Goal: Find contact information: Find contact information

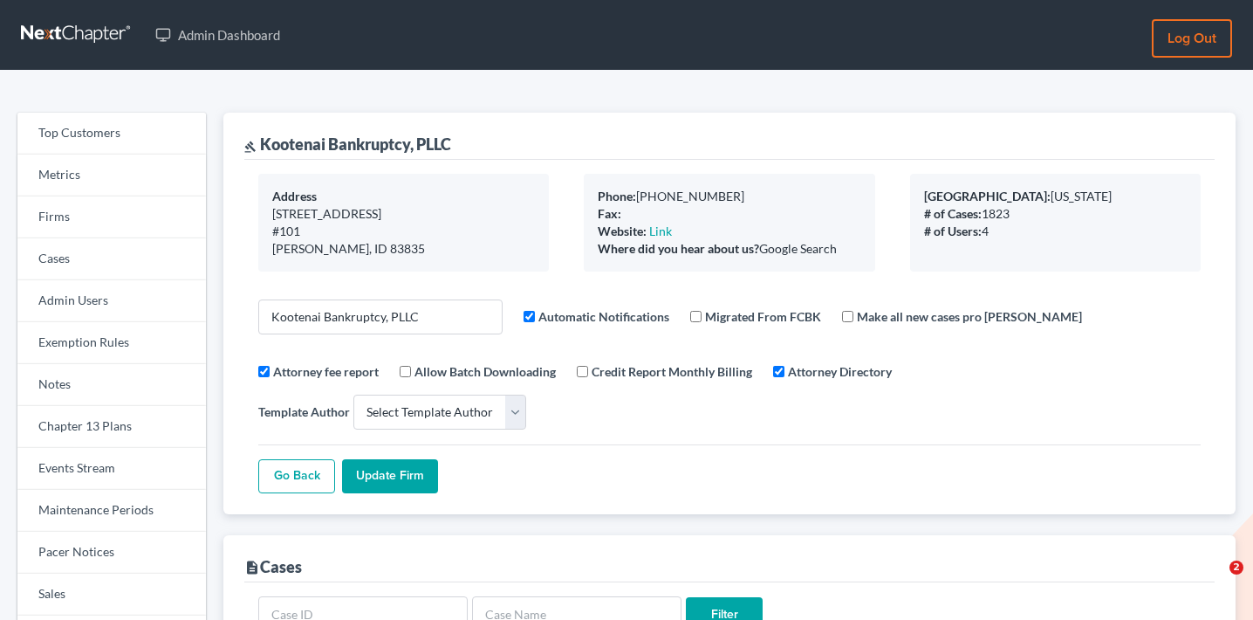
select select
click at [85, 222] on link "Firms" at bounding box center [111, 217] width 189 height 42
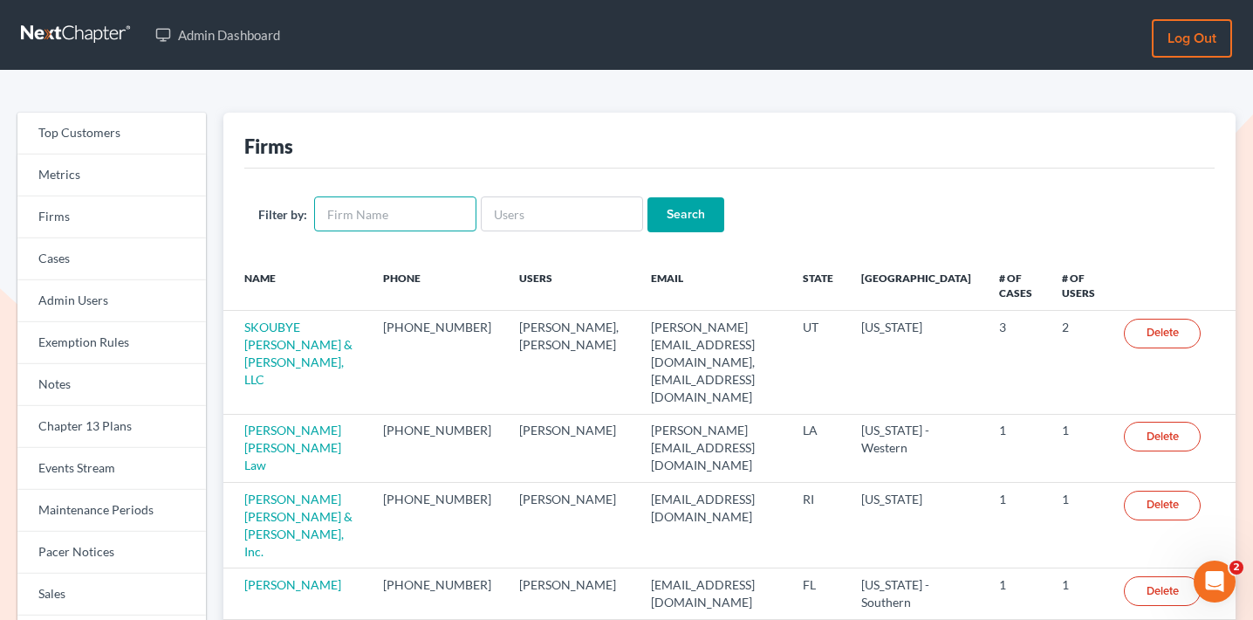
click at [420, 222] on input "text" at bounding box center [395, 213] width 162 height 35
type input "hugh morrow"
click at [668, 231] on form "Filter by: hugh morrow Search" at bounding box center [729, 214] width 943 height 36
click at [668, 230] on input "Search" at bounding box center [686, 214] width 77 height 35
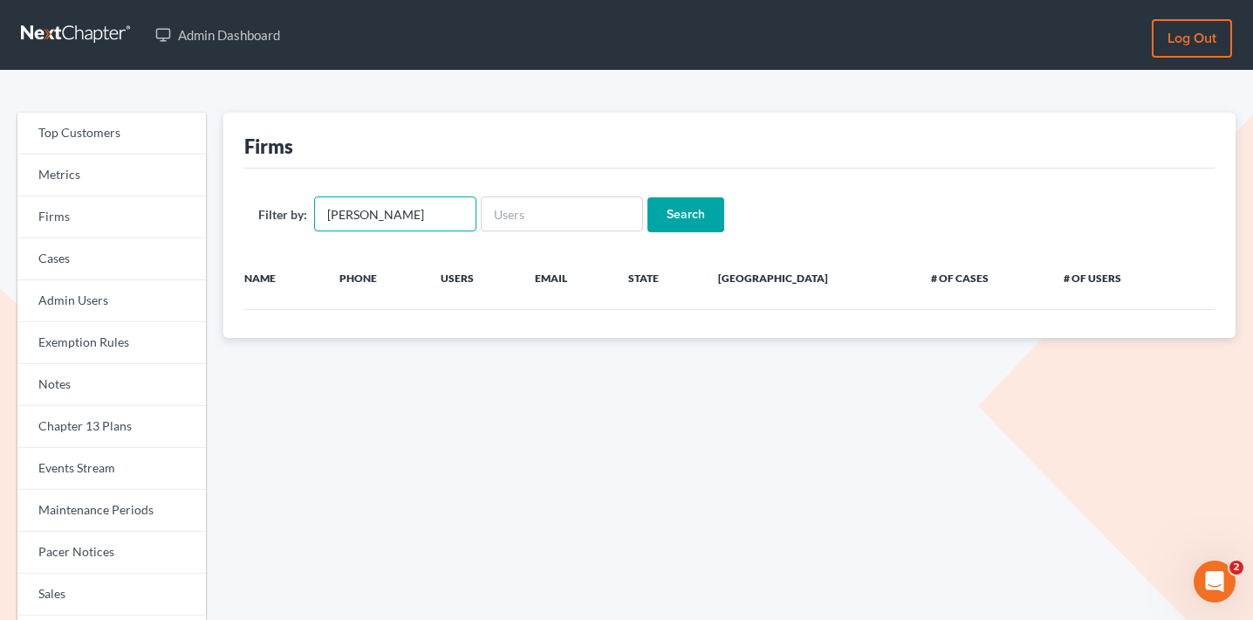
click at [372, 215] on input "hugh morrow" at bounding box center [395, 213] width 162 height 35
type input "hugh marrow"
click at [648, 197] on input "Search" at bounding box center [686, 214] width 77 height 35
click at [350, 216] on input "hugh marrow" at bounding box center [395, 213] width 162 height 35
type input "hubert morrow"
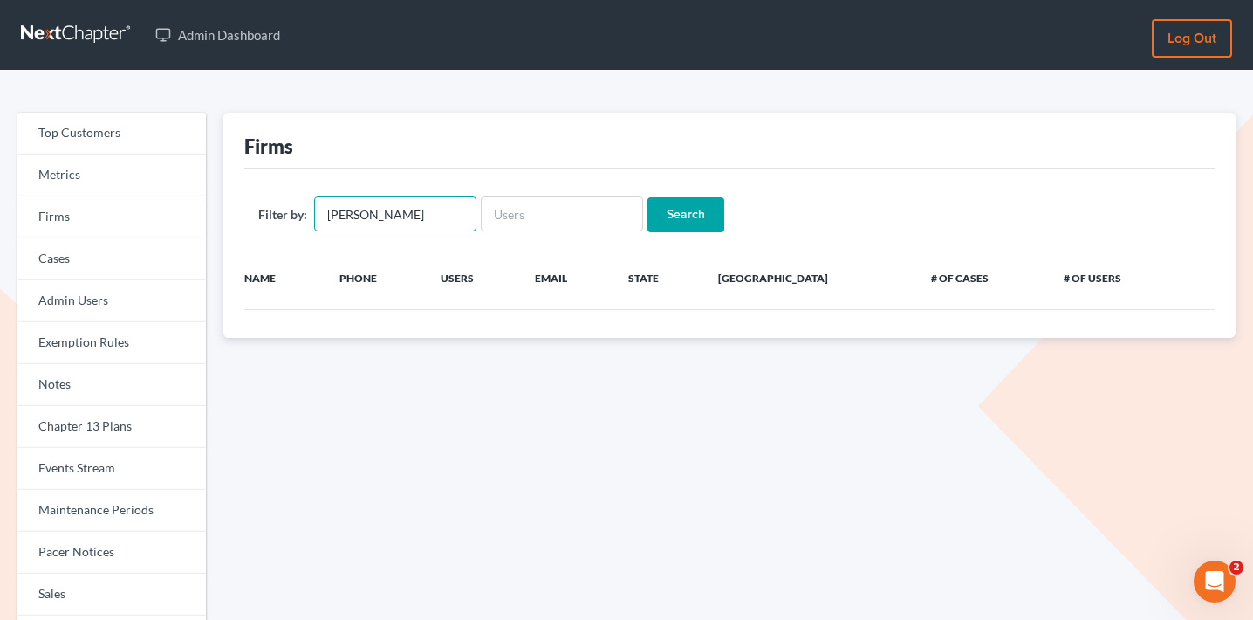
click at [648, 197] on input "Search" at bounding box center [686, 214] width 77 height 35
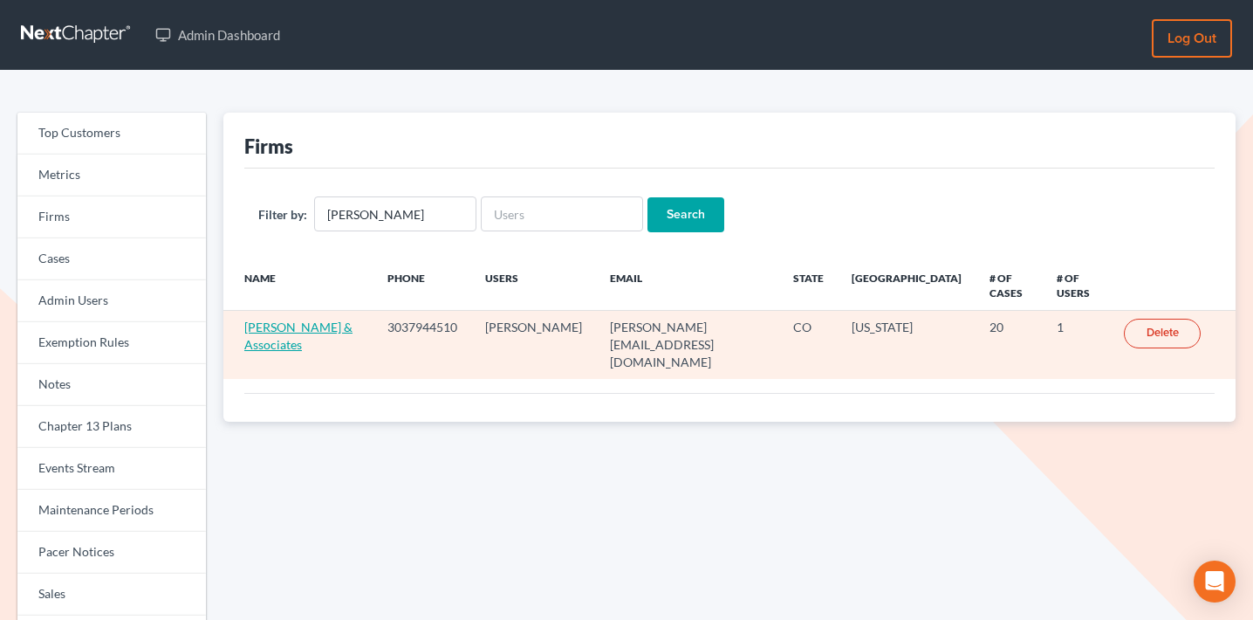
click at [327, 321] on link "[PERSON_NAME] & Associates" at bounding box center [298, 335] width 108 height 32
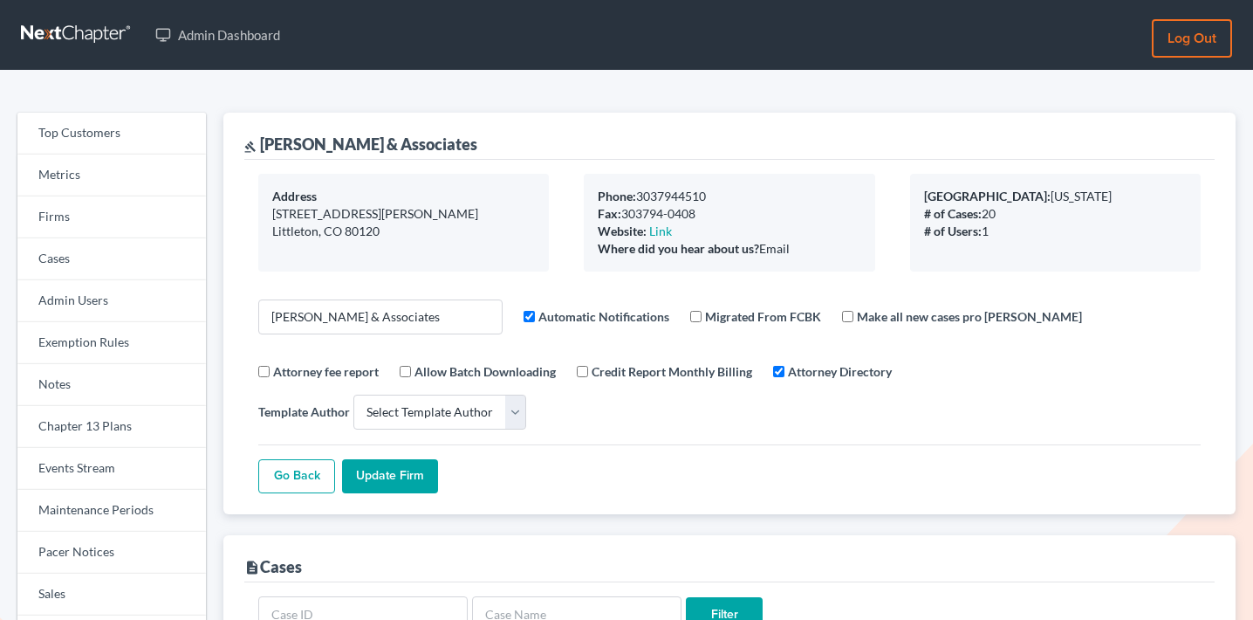
select select
click at [113, 216] on link "Firms" at bounding box center [111, 217] width 189 height 42
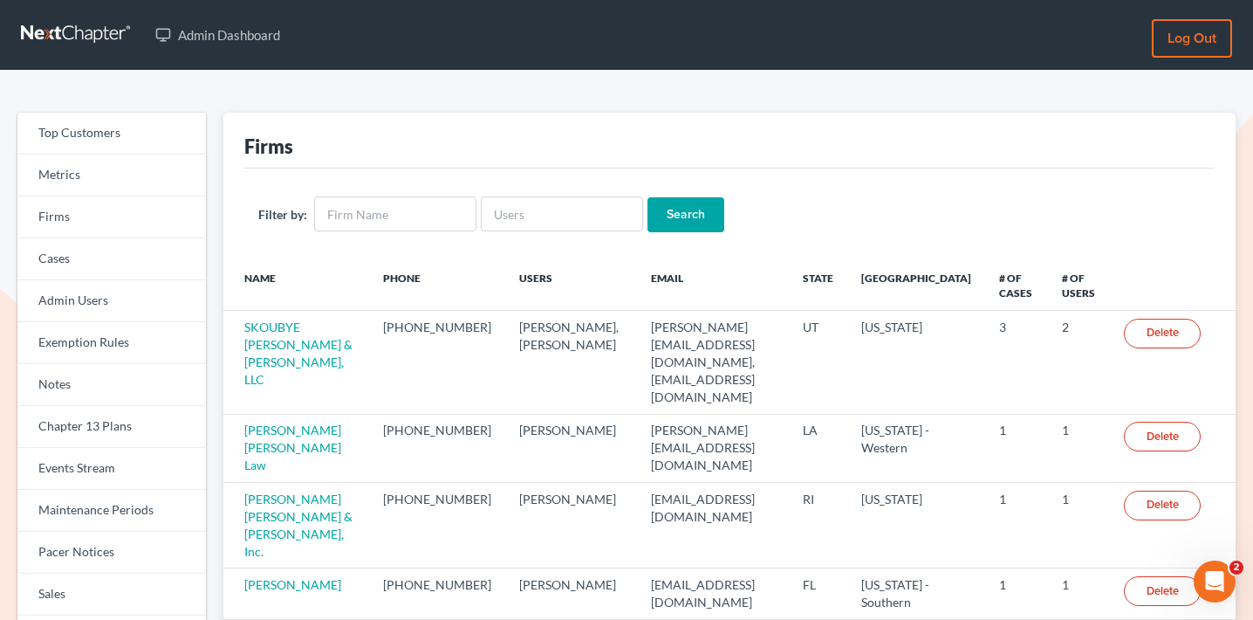
scroll to position [1, 0]
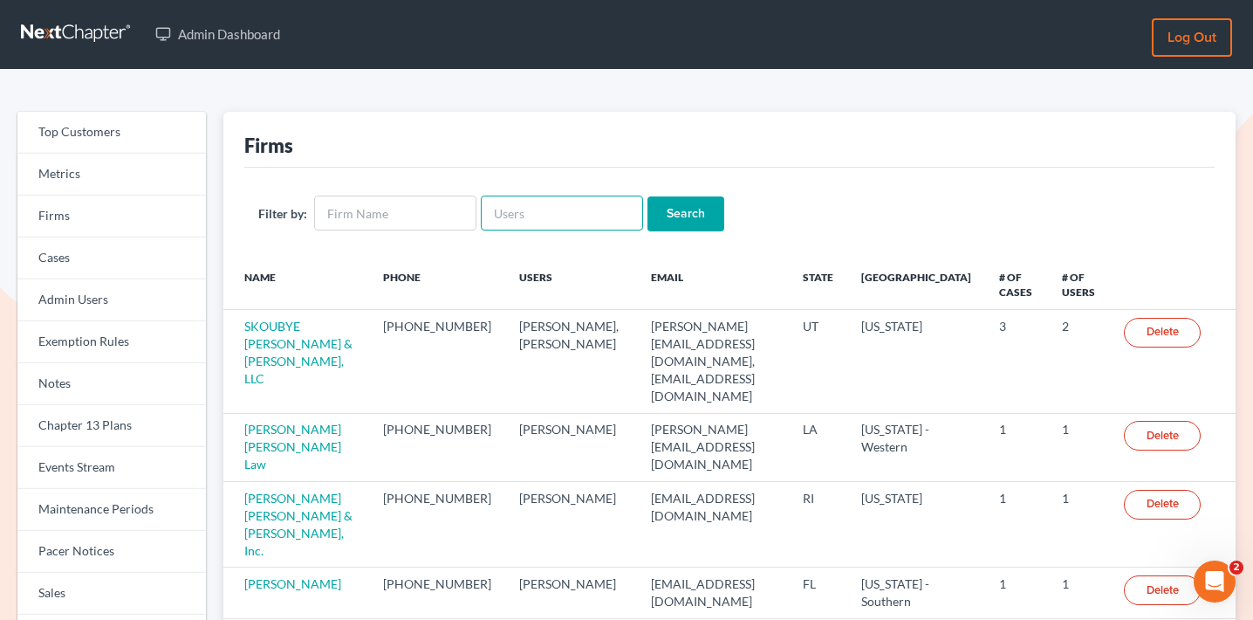
click at [591, 212] on input "text" at bounding box center [562, 212] width 162 height 35
paste input "[PERSON_NAME][EMAIL_ADDRESS][DOMAIN_NAME]"
type input "[PERSON_NAME][EMAIL_ADDRESS][DOMAIN_NAME]"
click at [690, 212] on input "Search" at bounding box center [686, 213] width 77 height 35
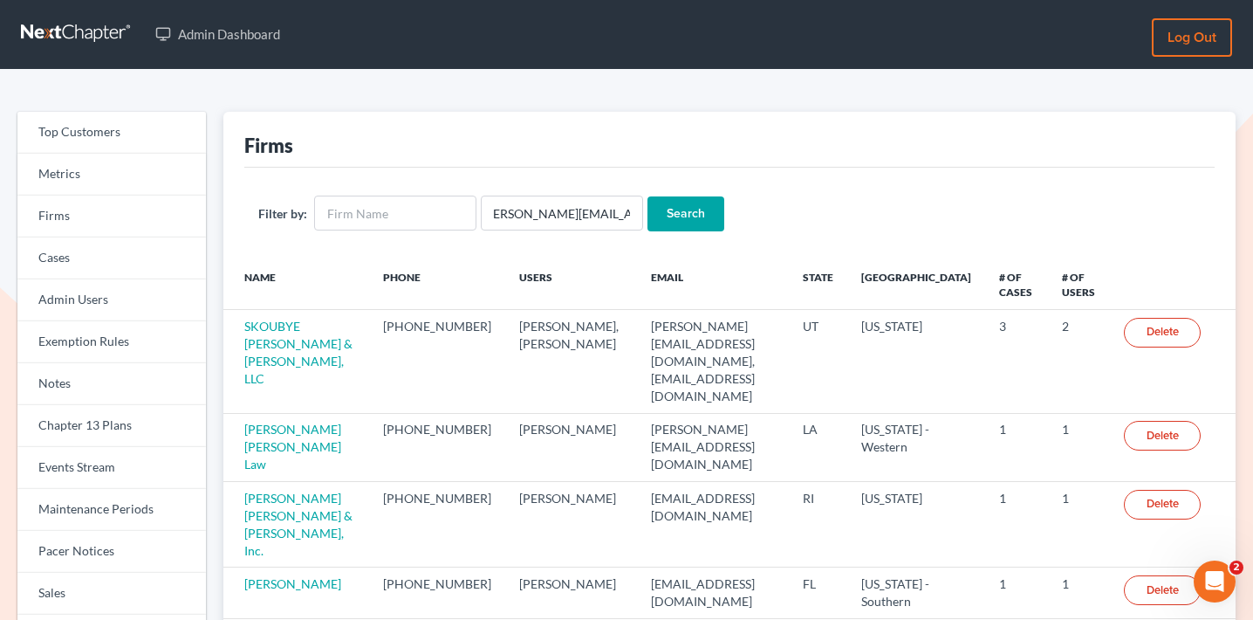
scroll to position [0, 0]
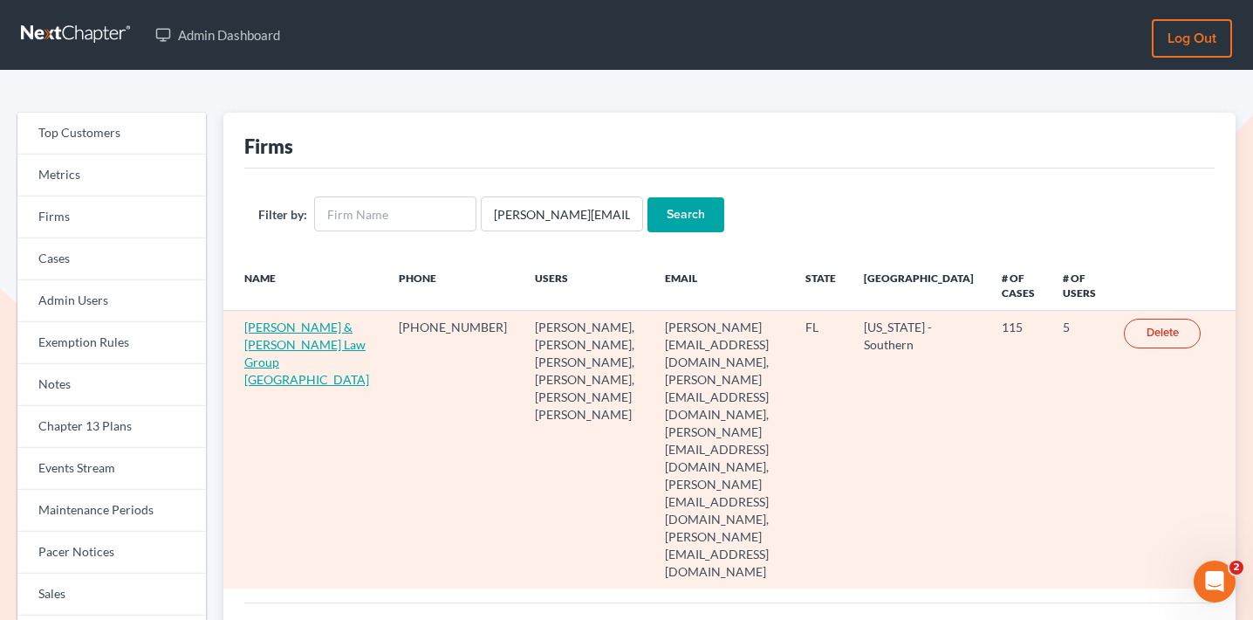
click at [288, 337] on link "[PERSON_NAME] & [PERSON_NAME] Law Group [GEOGRAPHIC_DATA]" at bounding box center [306, 352] width 125 height 67
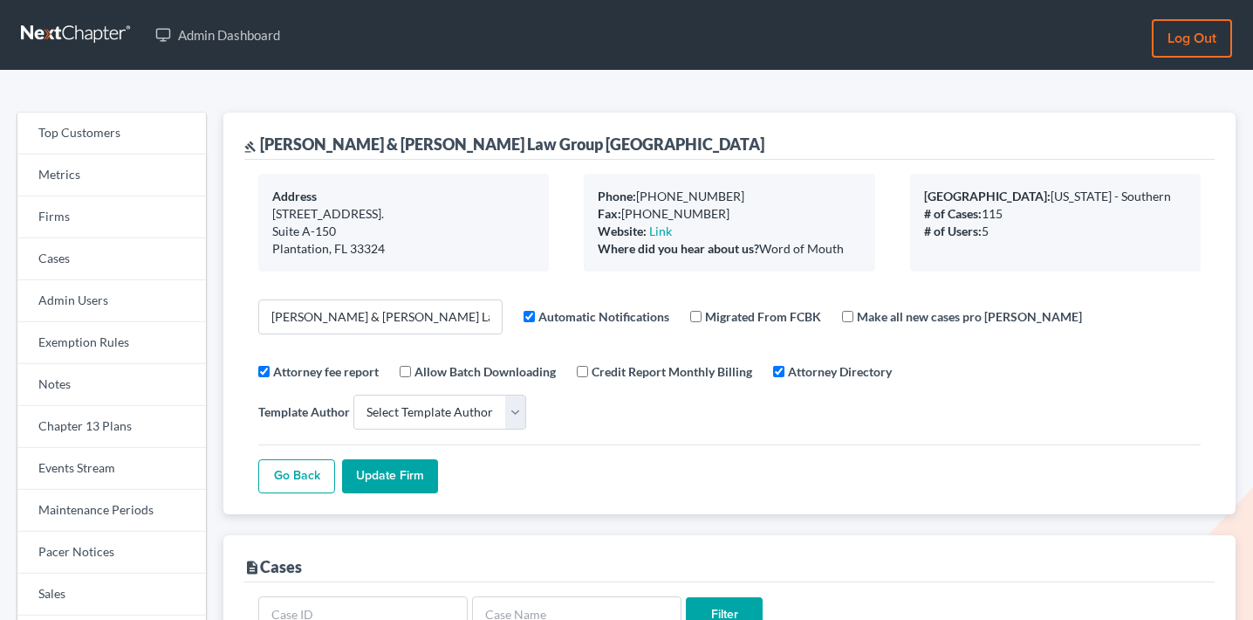
select select
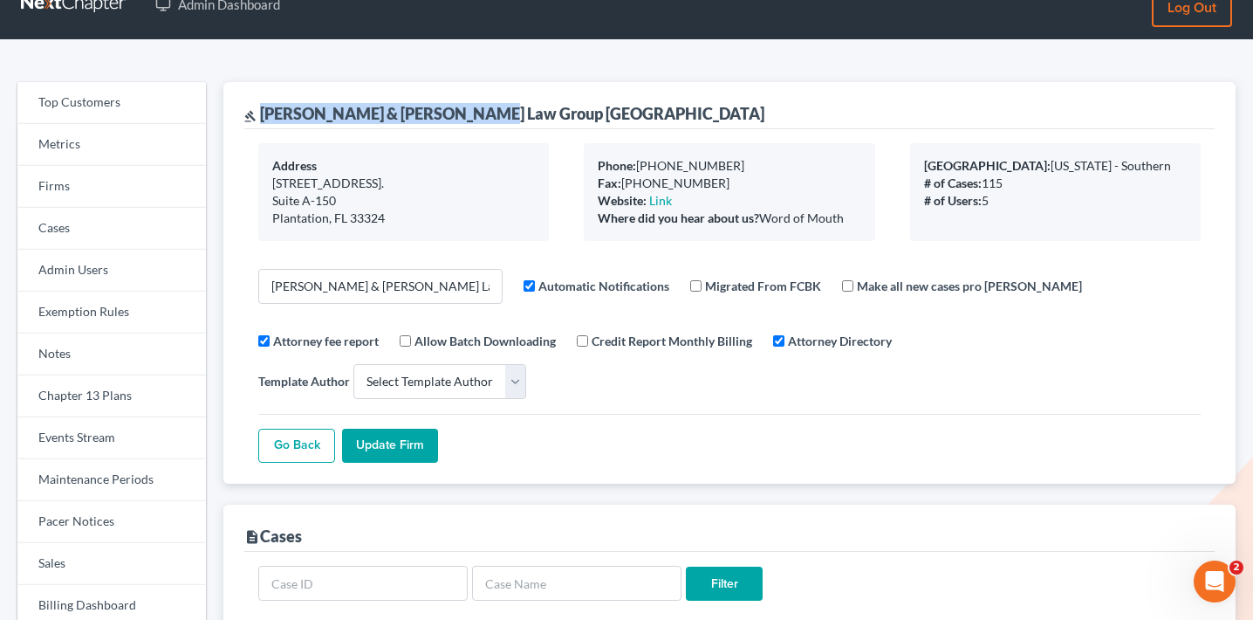
drag, startPoint x: 493, startPoint y: 117, endPoint x: 261, endPoint y: 116, distance: 232.1
click at [261, 116] on div "gavel Dsouza & Walton Law Group PA" at bounding box center [729, 105] width 970 height 47
copy div "Dsouza & Walton Law Group PA"
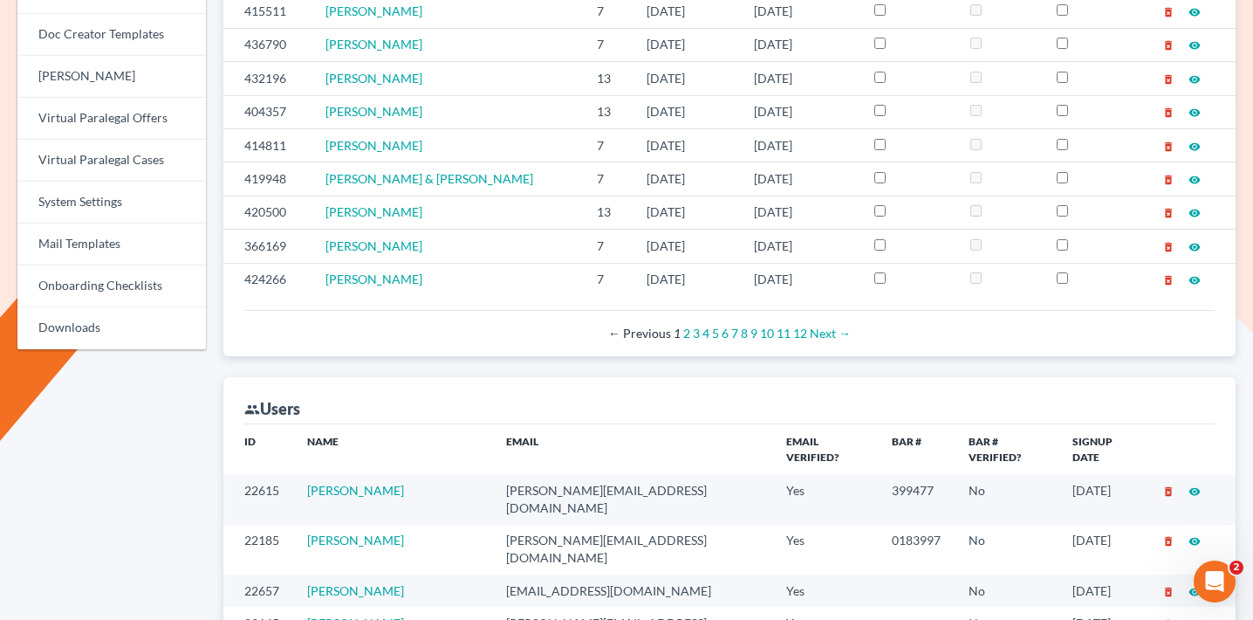
scroll to position [815, 0]
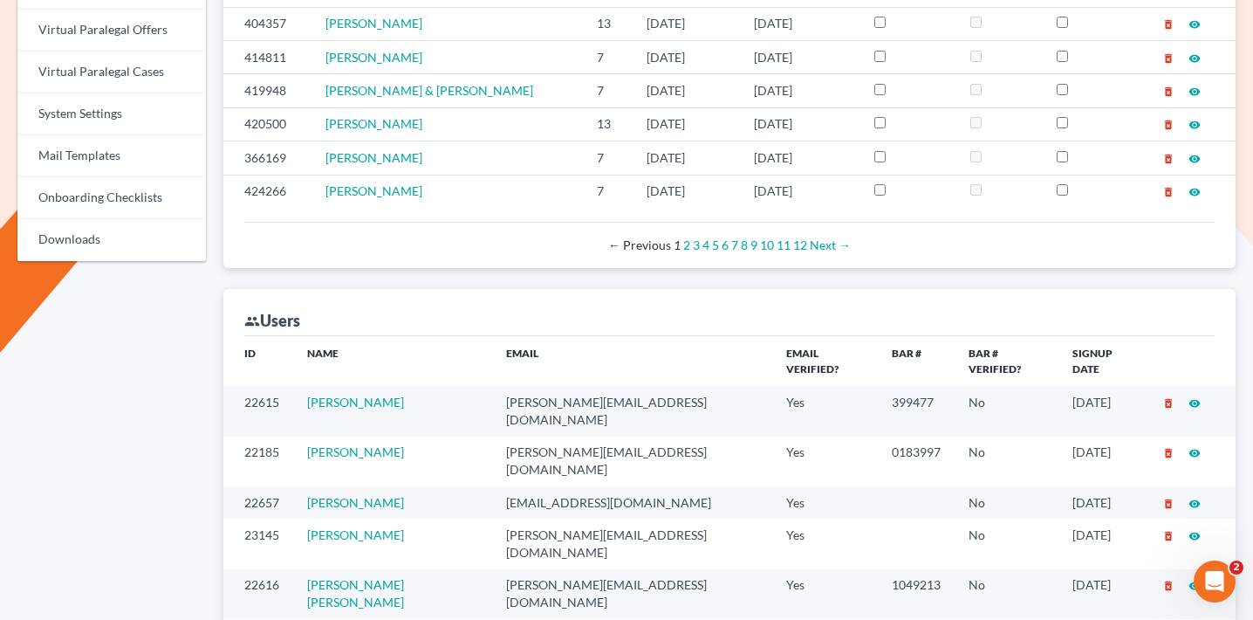
drag, startPoint x: 422, startPoint y: 387, endPoint x: 306, endPoint y: 384, distance: 115.2
click at [306, 436] on tr "22185 Kenneth Walton kenneth@dsouzalegal.com Yes 0183997 No 09/17/2023 delete_f…" at bounding box center [729, 461] width 1012 height 50
copy tr "Kenneth Walton"
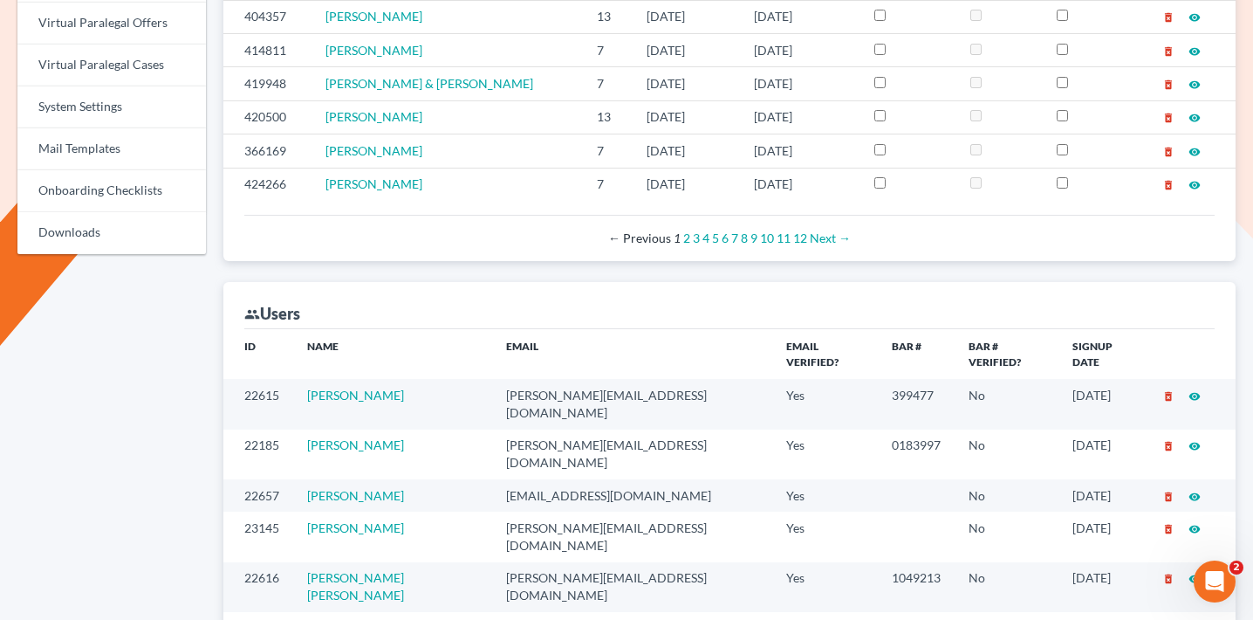
scroll to position [497, 0]
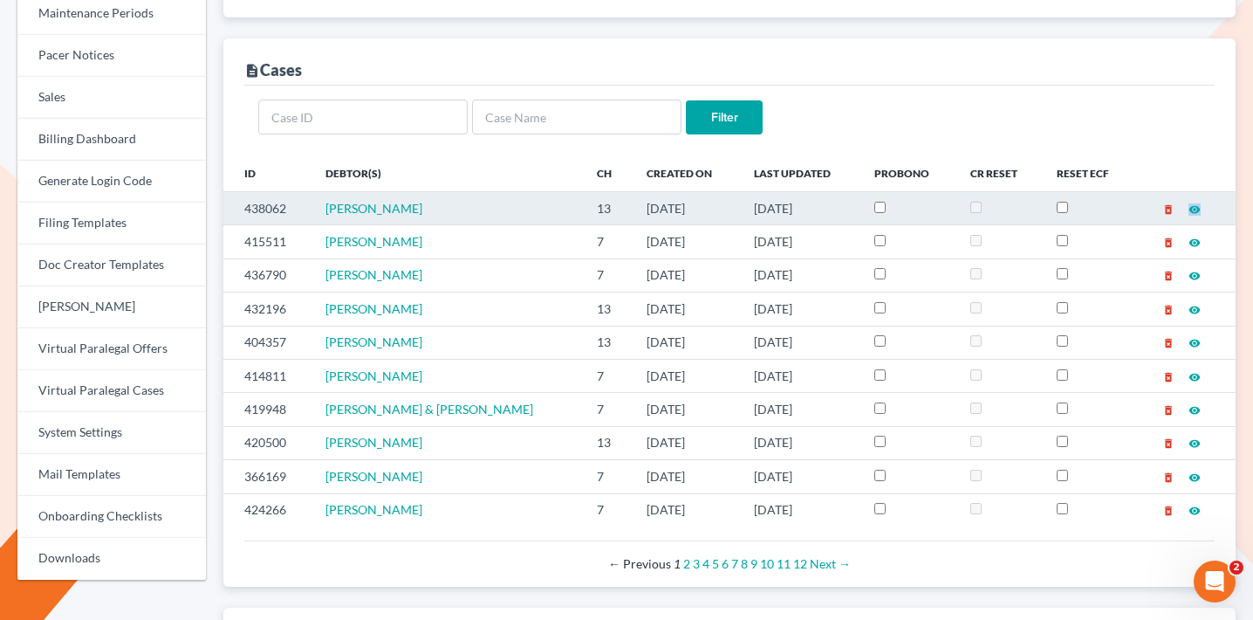
drag, startPoint x: 476, startPoint y: 171, endPoint x: 319, endPoint y: 169, distance: 156.2
click at [319, 191] on td "Destenie Slaughter" at bounding box center [447, 207] width 271 height 33
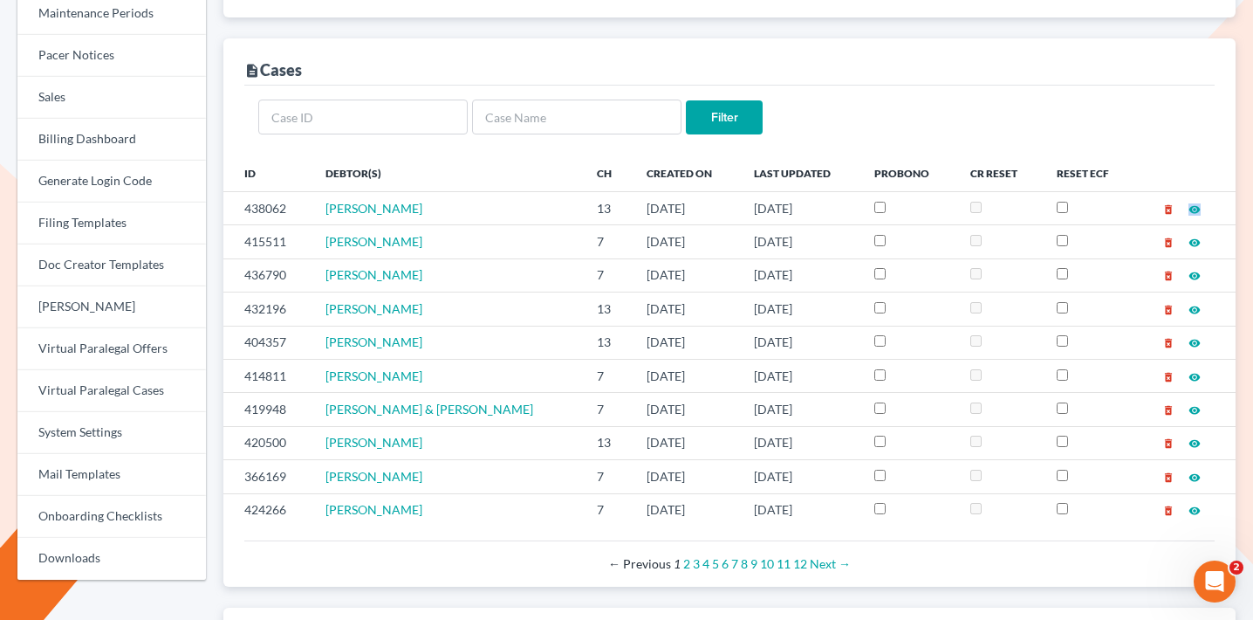
copy span "Destenie Slaughter"
click at [87, 121] on link "Billing Dashboard" at bounding box center [111, 140] width 189 height 42
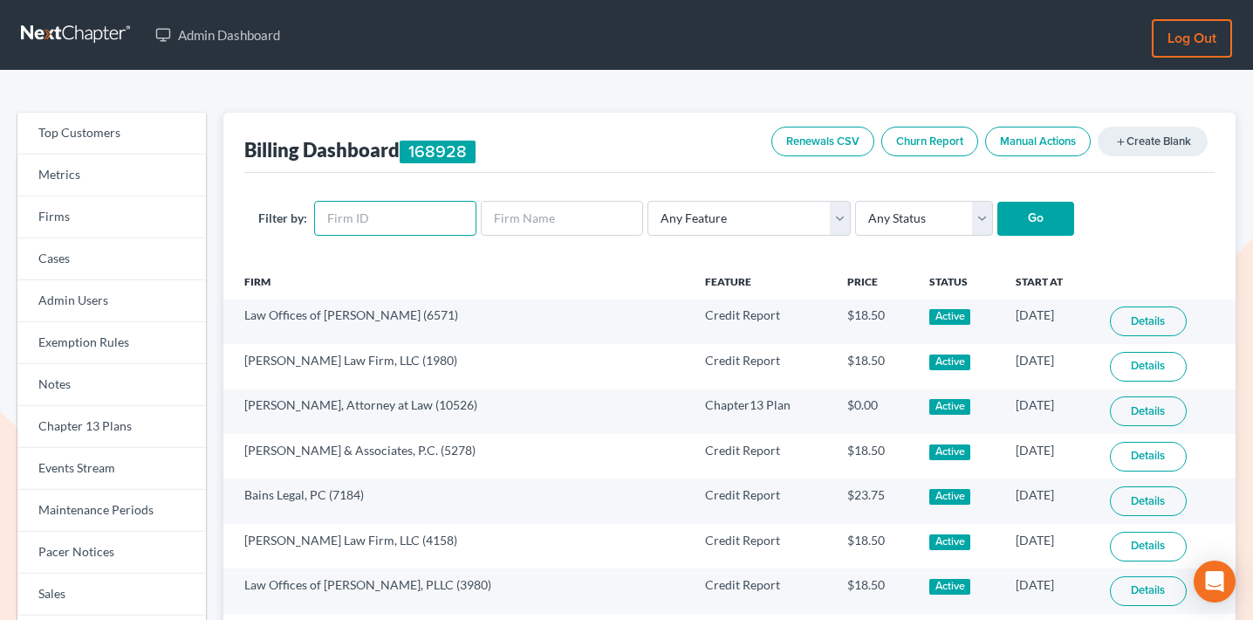
click at [426, 210] on input "text" at bounding box center [395, 218] width 162 height 35
paste input "11764"
type input "11764"
click at [926, 215] on select "Any Status Active Inactive Pending Expired Error Pending Charges" at bounding box center [924, 218] width 138 height 35
select select "active"
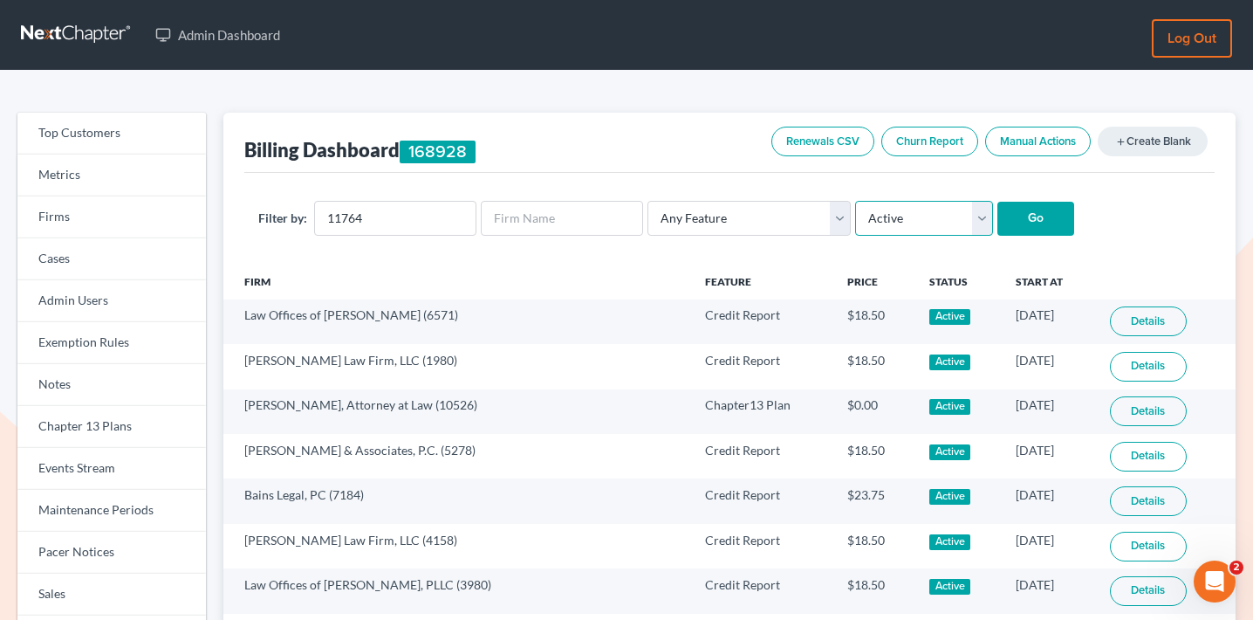
click at [855, 201] on select "Any Status Active Inactive Pending Expired Error Pending Charges" at bounding box center [924, 218] width 138 height 35
click at [998, 219] on input "Go" at bounding box center [1036, 219] width 77 height 35
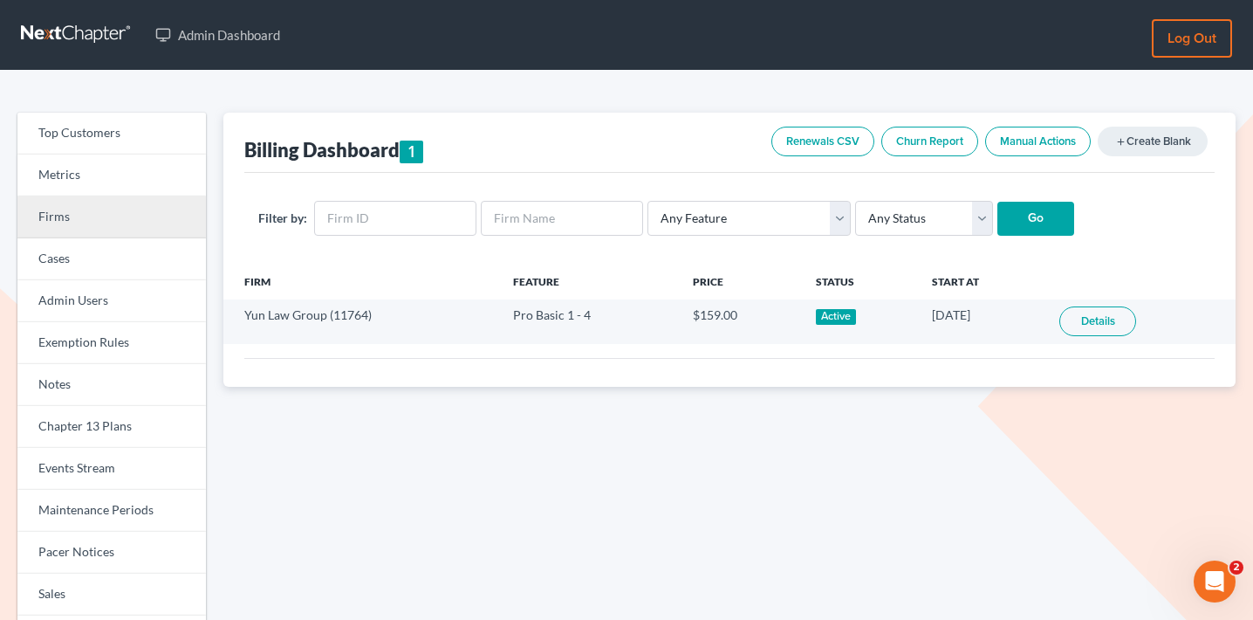
click at [150, 217] on link "Firms" at bounding box center [111, 217] width 189 height 42
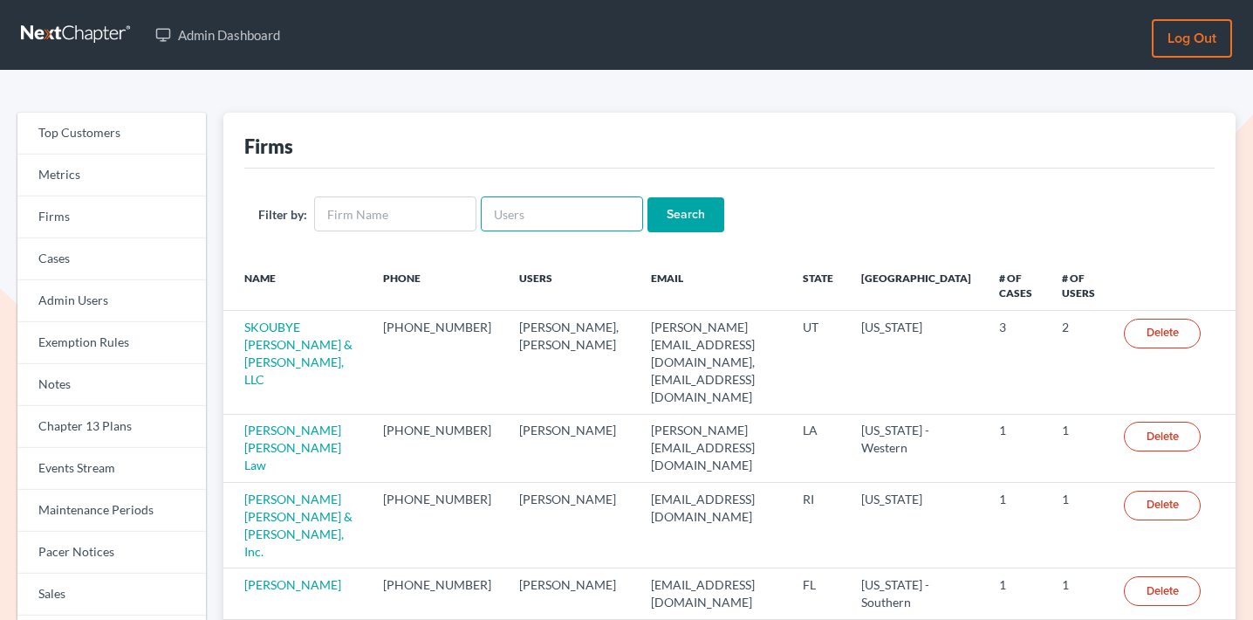
click at [537, 223] on input "text" at bounding box center [562, 213] width 162 height 35
paste input "[EMAIL_ADDRESS][DOMAIN_NAME]"
type input "[EMAIL_ADDRESS][DOMAIN_NAME]"
click at [690, 209] on input "Search" at bounding box center [686, 214] width 77 height 35
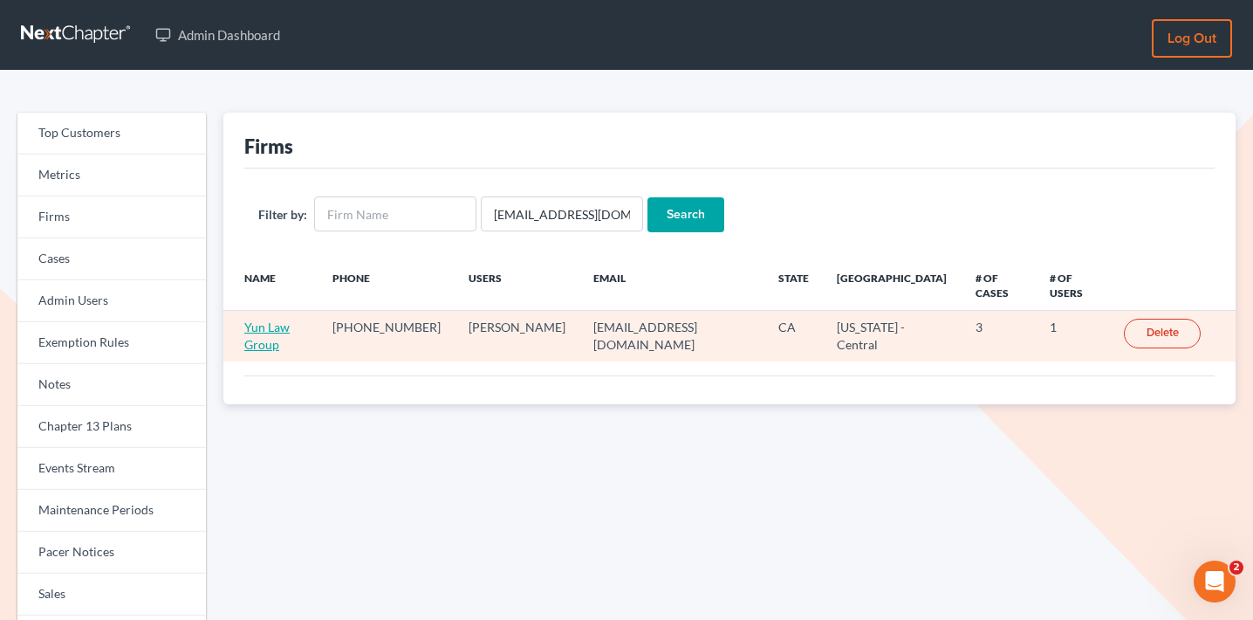
click at [290, 319] on link "Yun Law Group" at bounding box center [266, 335] width 45 height 32
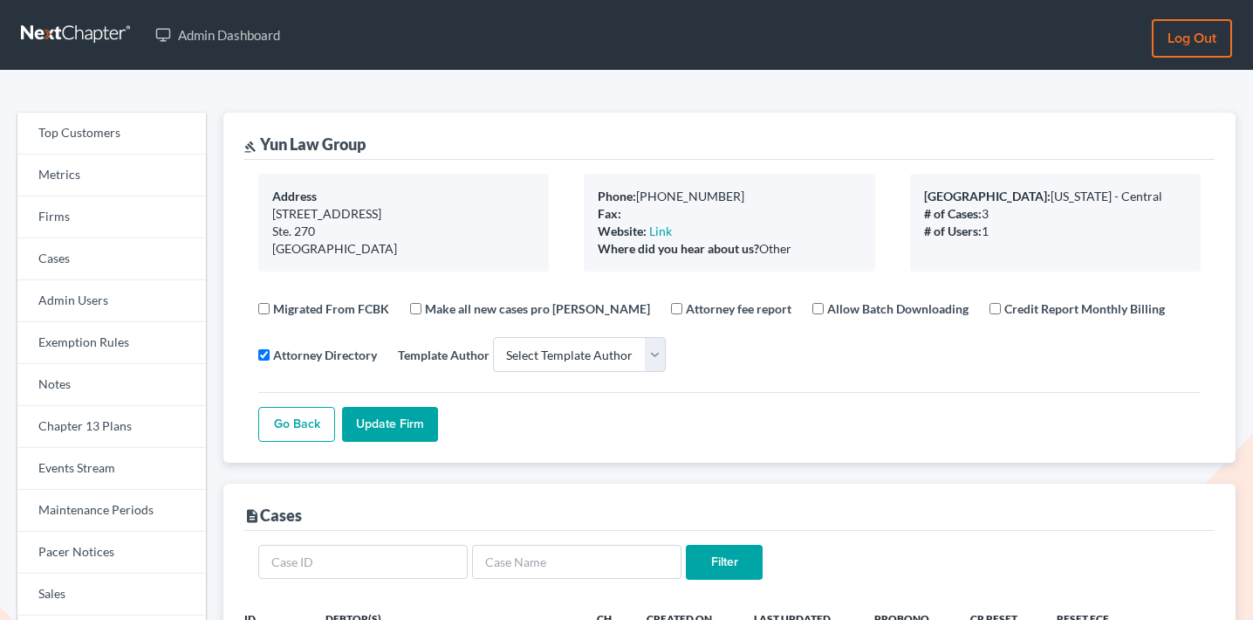
select select
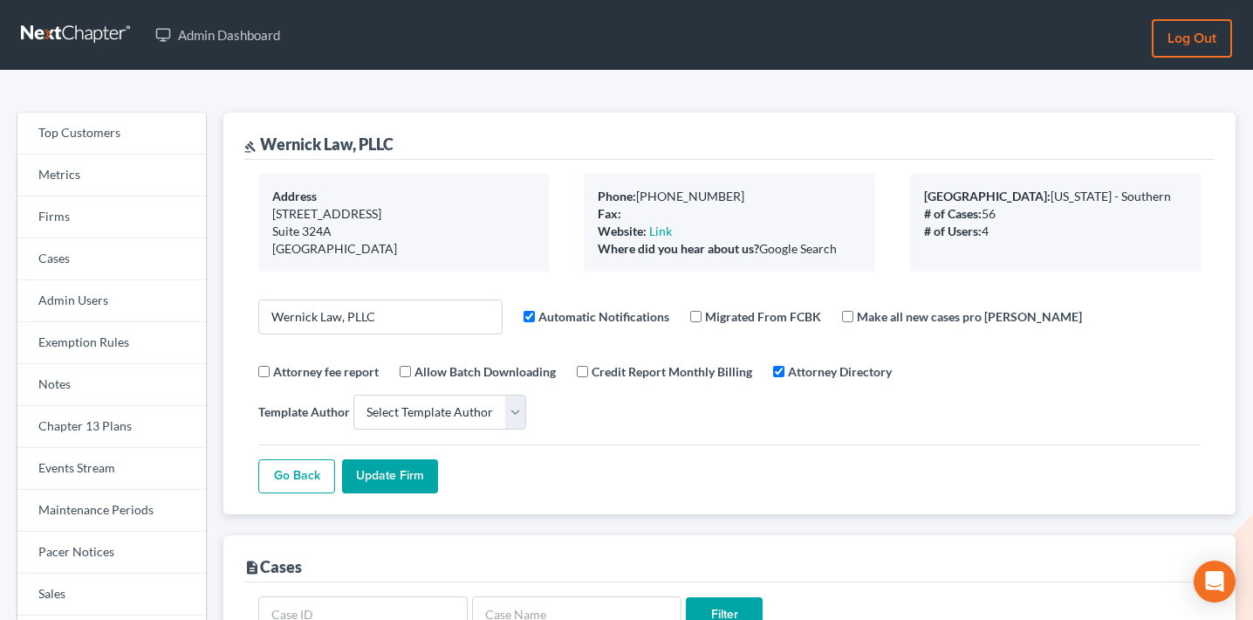
select select
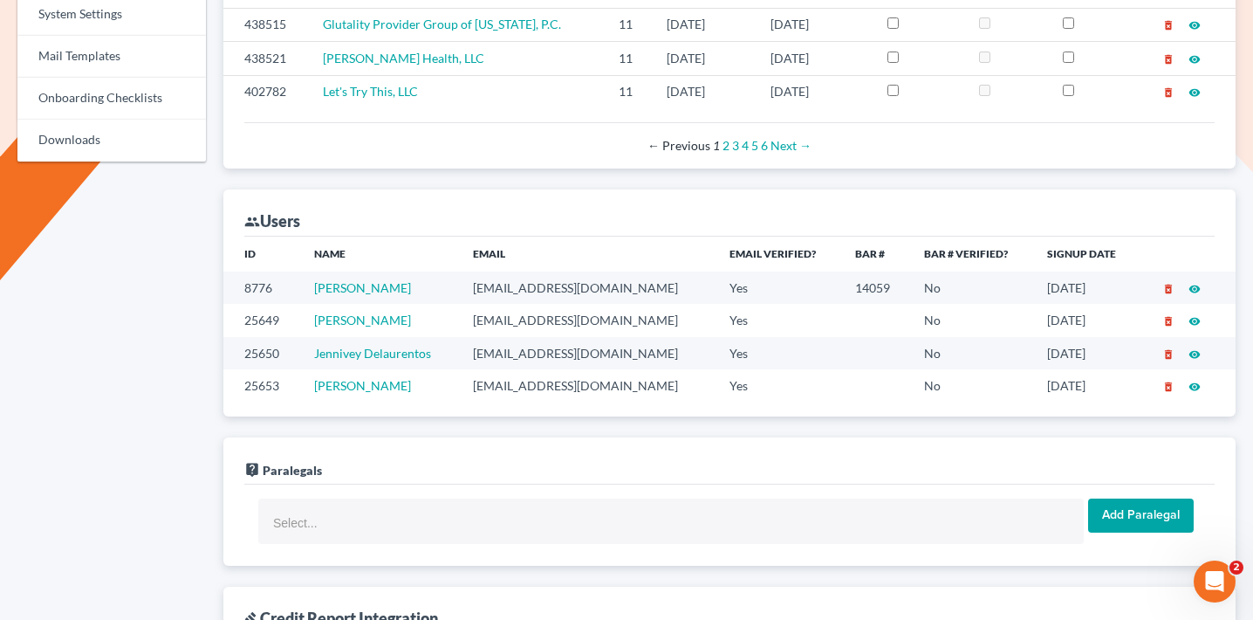
scroll to position [925, 0]
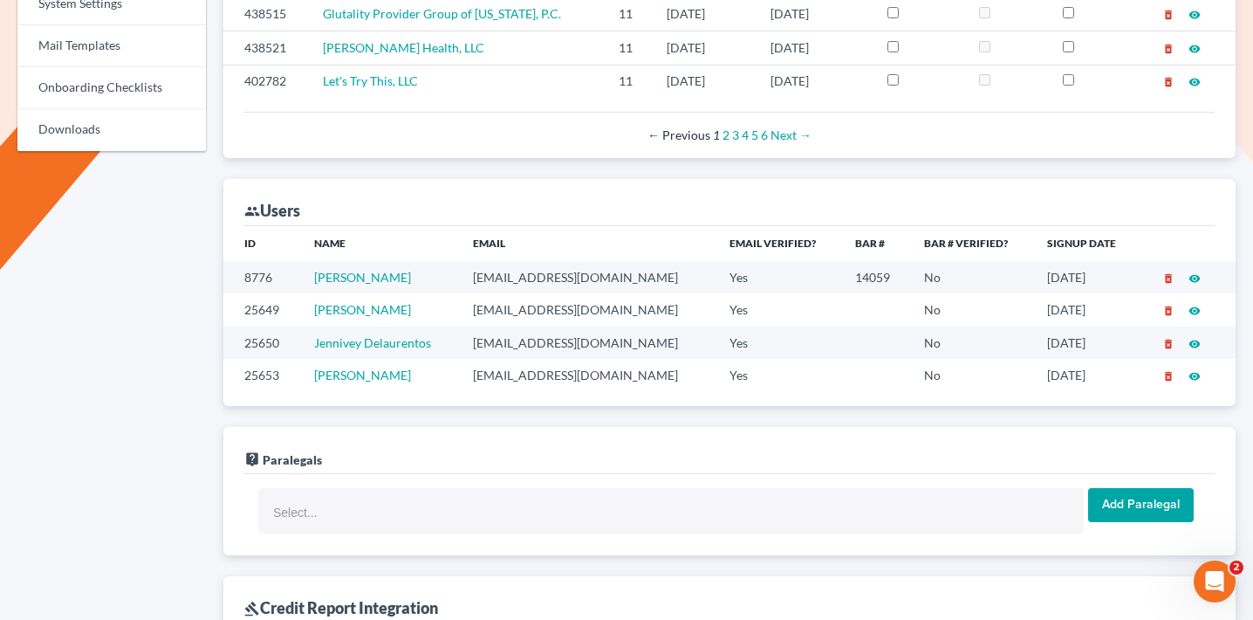
click at [488, 261] on td "awernick@wernicklaw.com" at bounding box center [587, 277] width 257 height 32
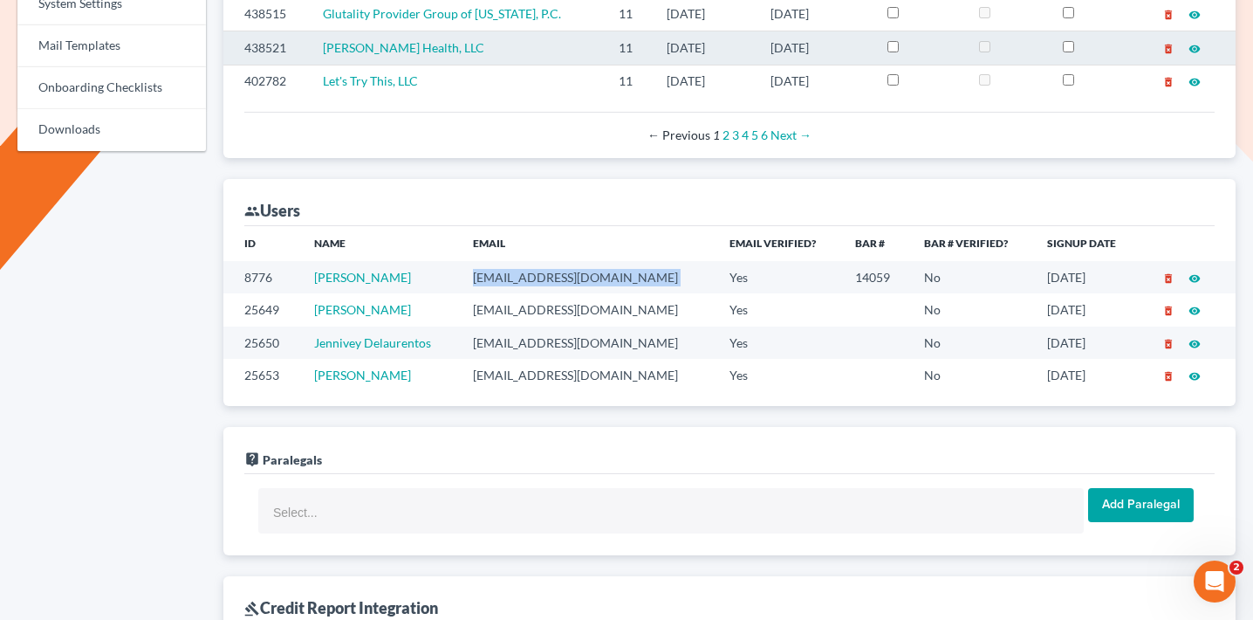
copy td "awernick@wernicklaw.com"
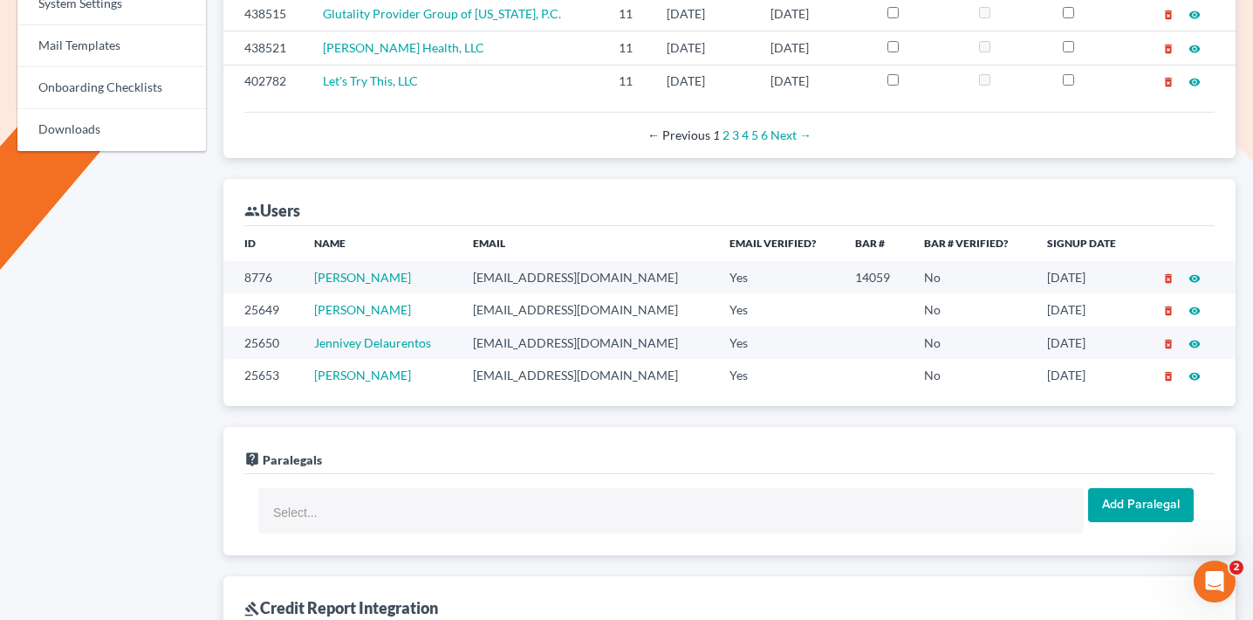
click at [574, 293] on td "dgamboa@wernicklaw.com" at bounding box center [587, 309] width 257 height 32
copy td "dgamboa@wernicklaw.com"
click at [504, 326] on td "jdelaurentos@wernicklaw.com" at bounding box center [587, 342] width 257 height 32
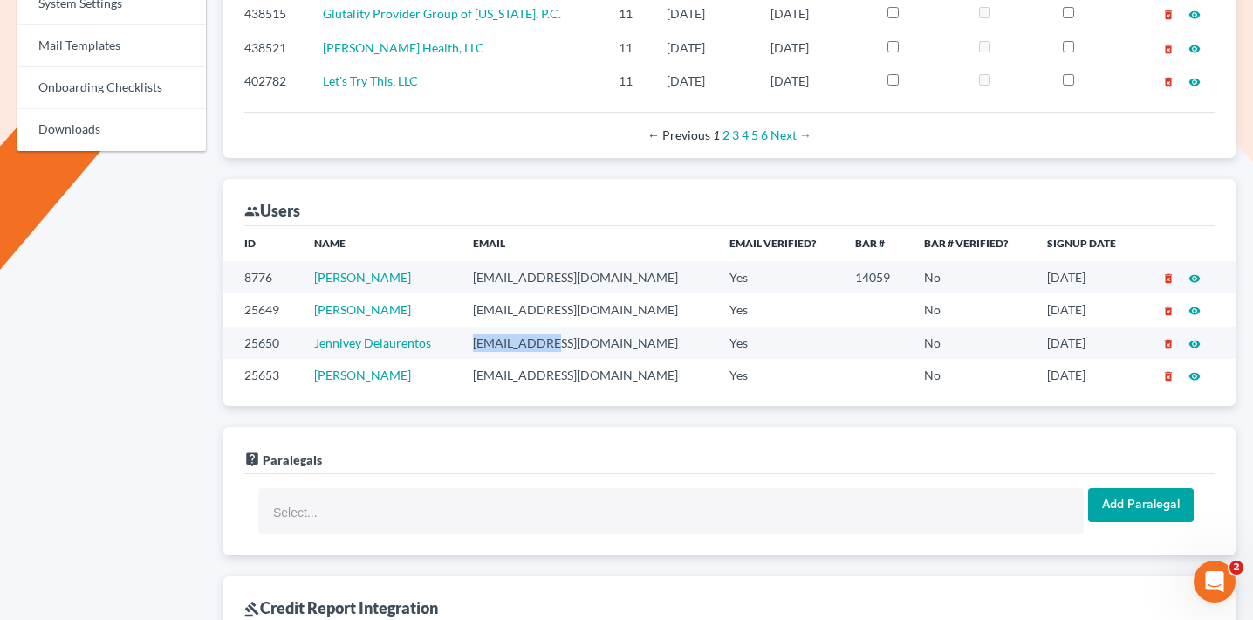
click at [504, 326] on td "jdelaurentos@wernicklaw.com" at bounding box center [587, 342] width 257 height 32
copy td "jdelaurentos@wernicklaw.com"
click at [518, 359] on td "hharrison@wernicklaw.com" at bounding box center [587, 375] width 257 height 32
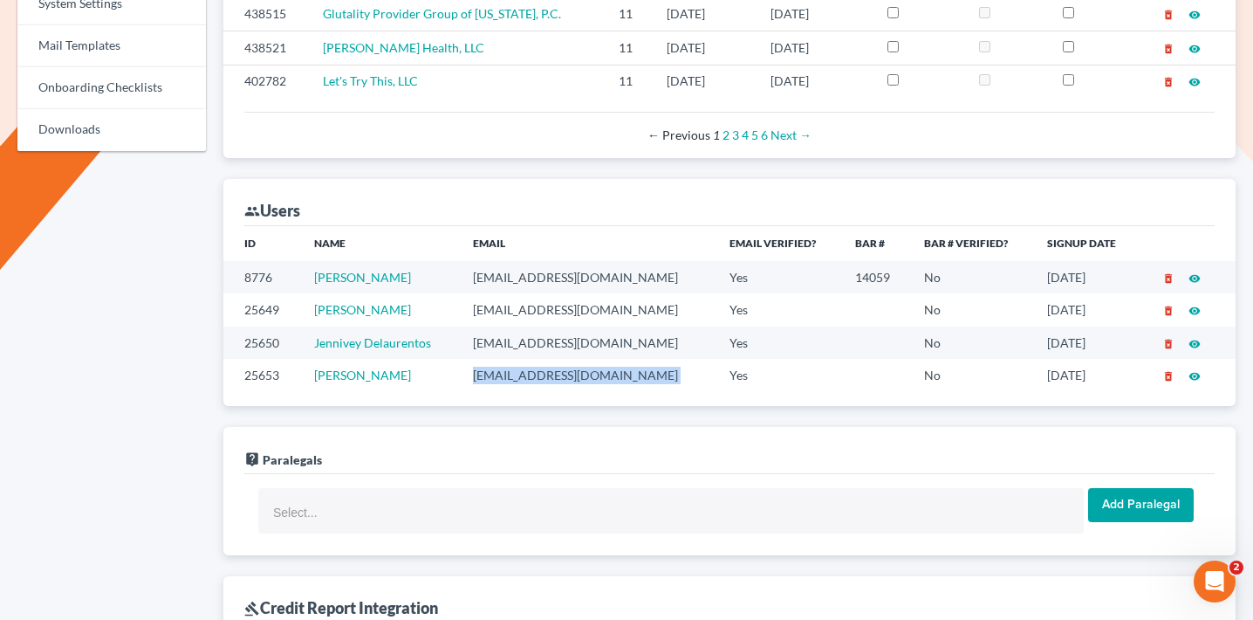
click at [518, 359] on td "hharrison@wernicklaw.com" at bounding box center [587, 375] width 257 height 32
copy td "hharrison@wernicklaw.com"
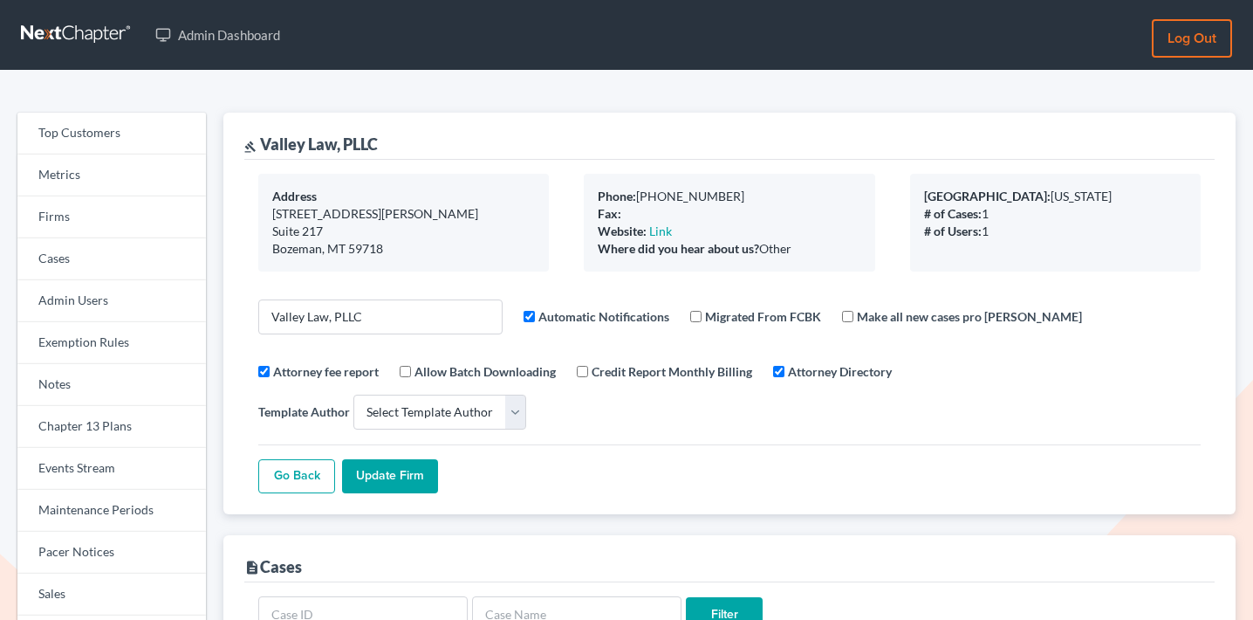
select select
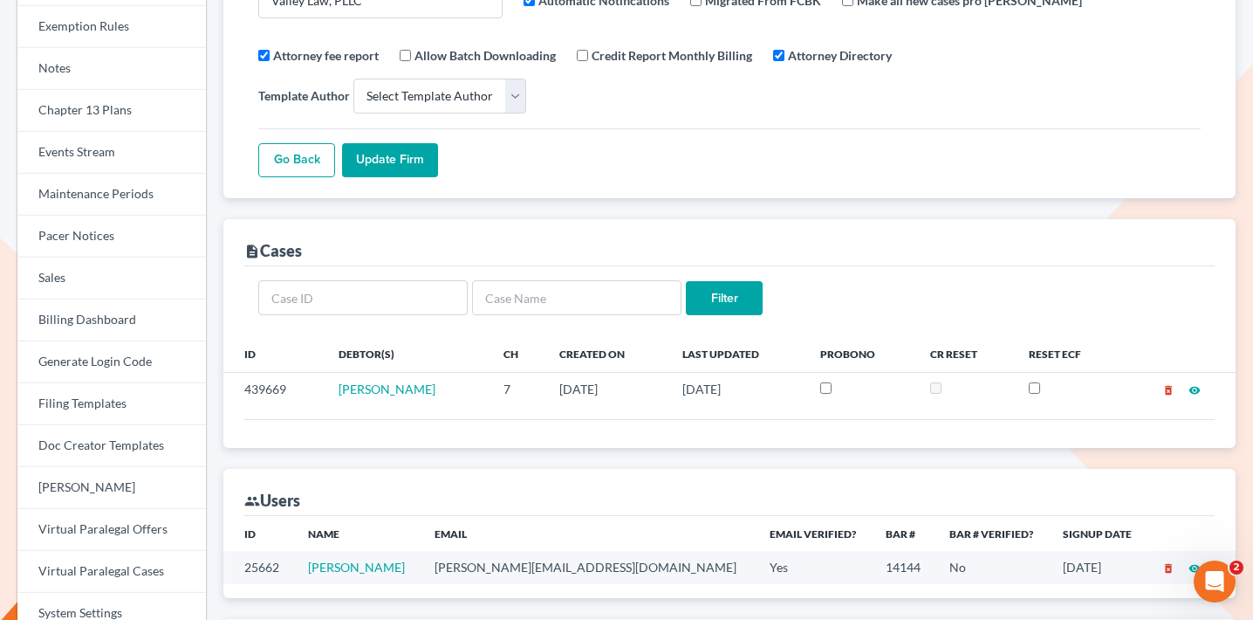
scroll to position [380, 0]
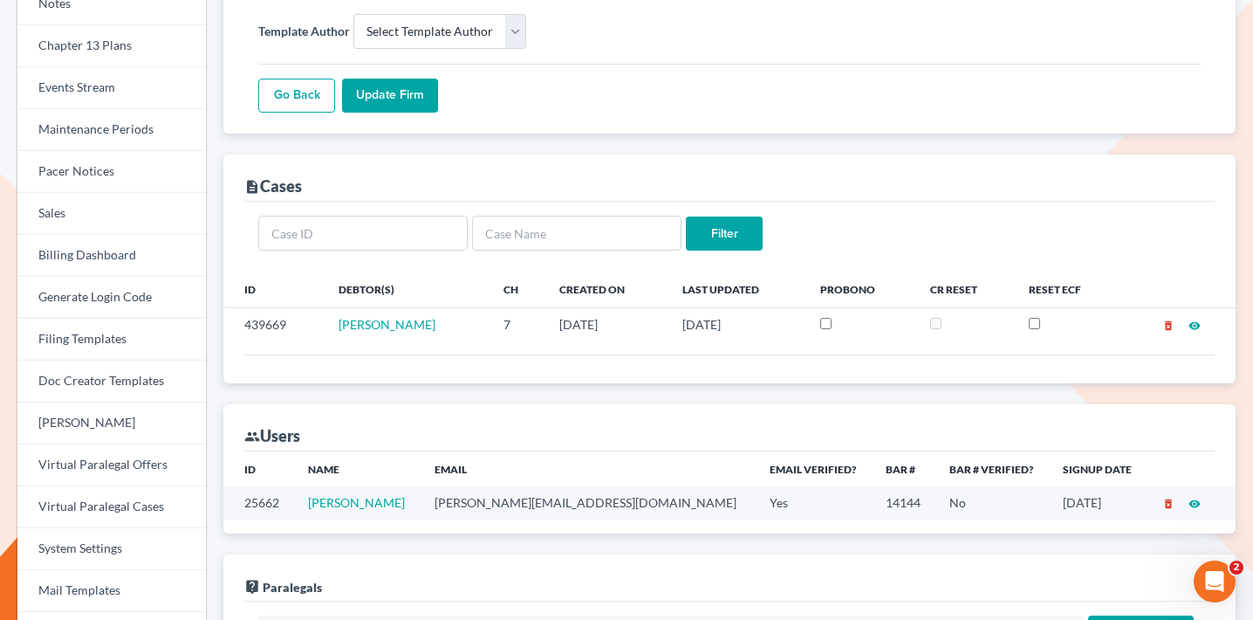
click at [509, 486] on td "[PERSON_NAME][EMAIL_ADDRESS][DOMAIN_NAME]" at bounding box center [588, 502] width 335 height 32
click at [515, 486] on td "[PERSON_NAME][EMAIL_ADDRESS][DOMAIN_NAME]" at bounding box center [588, 502] width 335 height 32
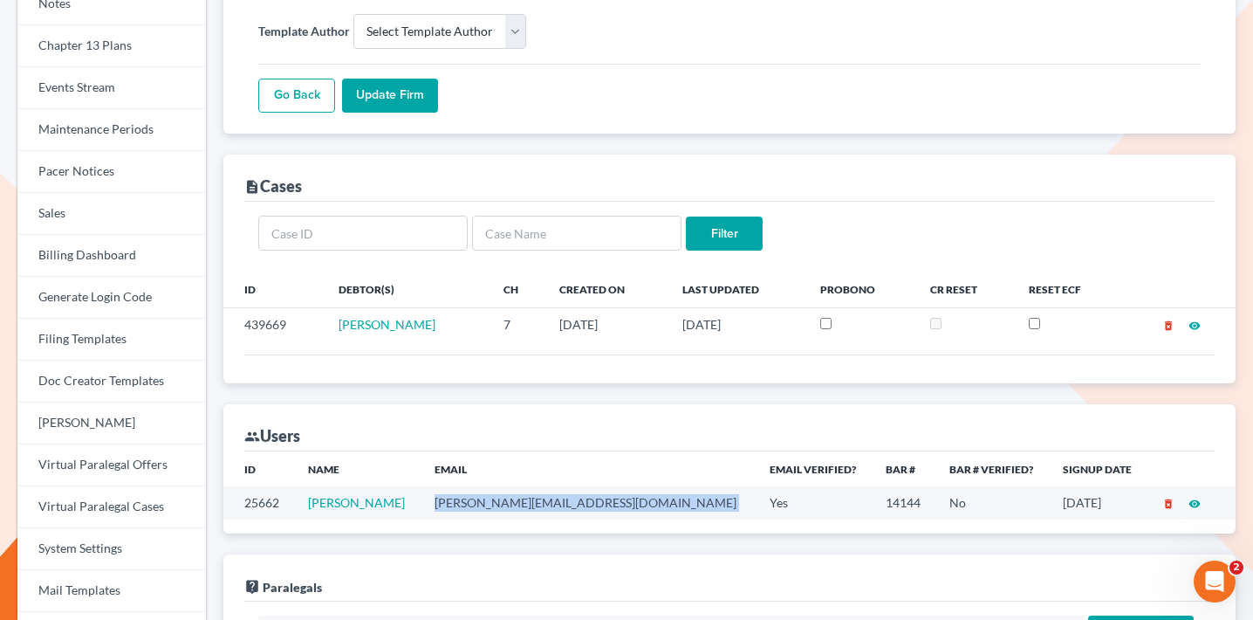
copy td "[PERSON_NAME][EMAIL_ADDRESS][DOMAIN_NAME]"
